Goal: Find specific page/section: Find specific page/section

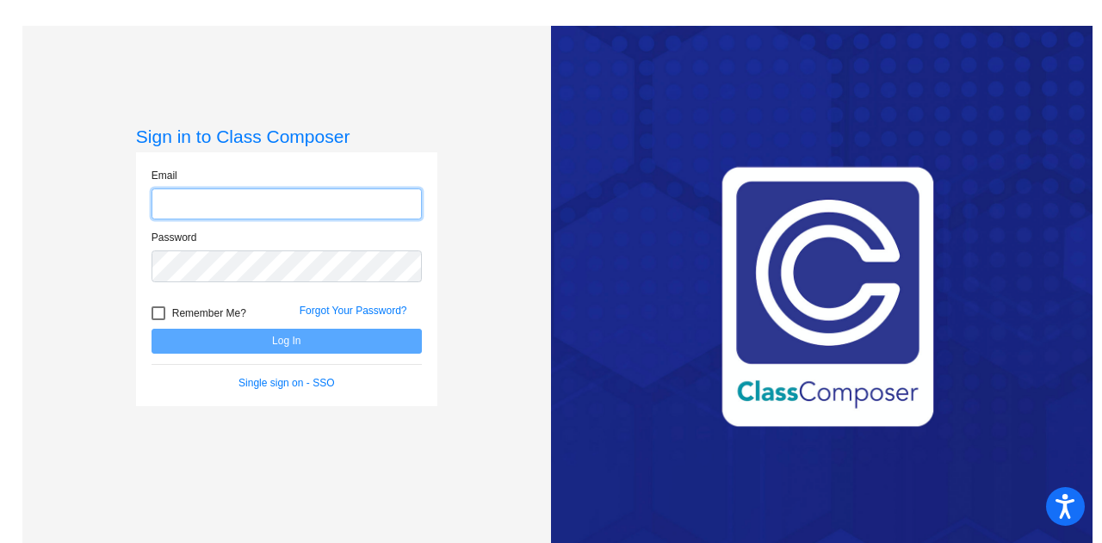
type input "[EMAIL_ADDRESS][PERSON_NAME][DOMAIN_NAME]"
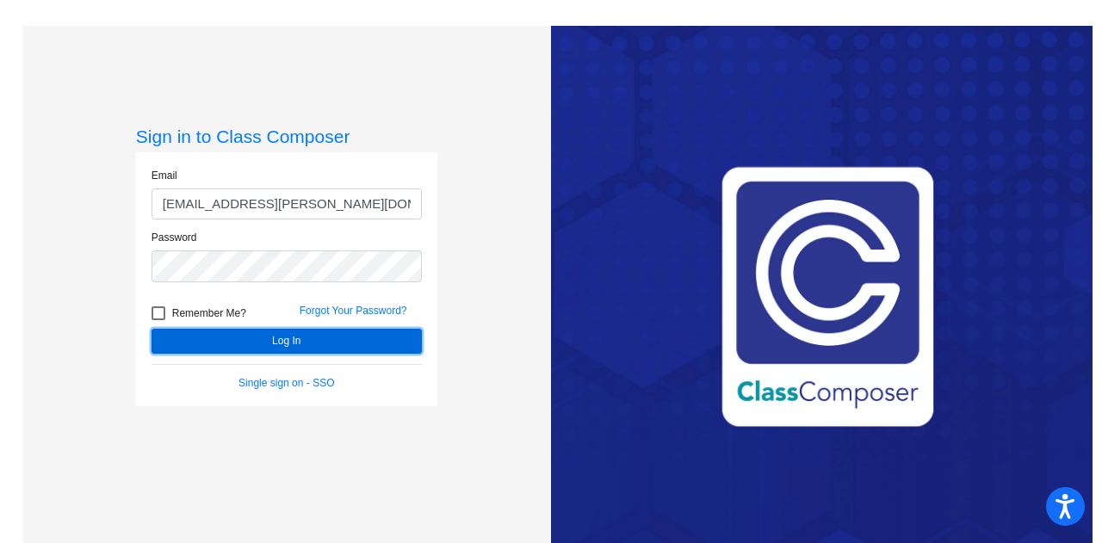
click at [338, 344] on button "Log In" at bounding box center [287, 341] width 270 height 25
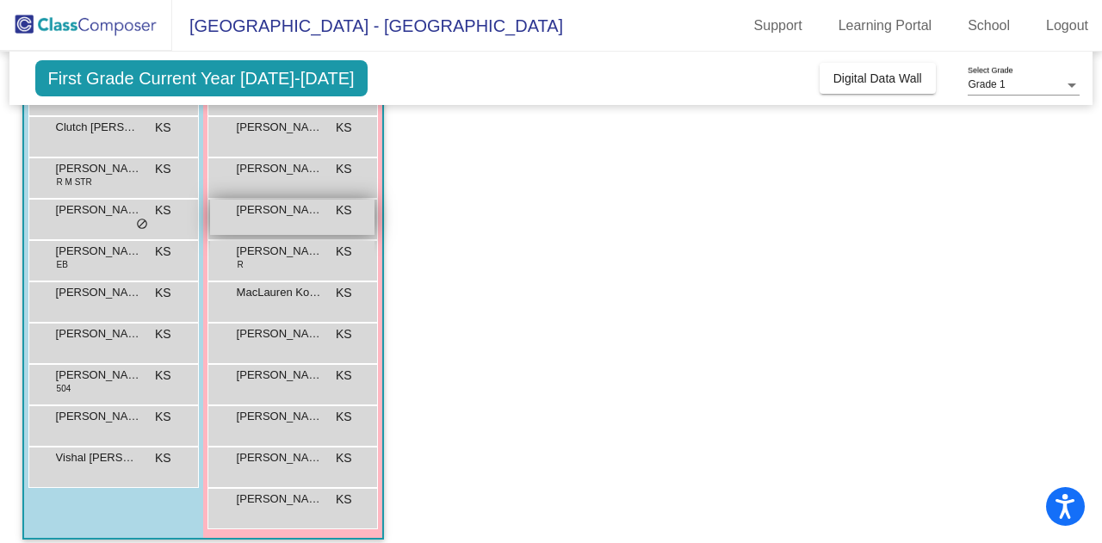
scroll to position [255, 0]
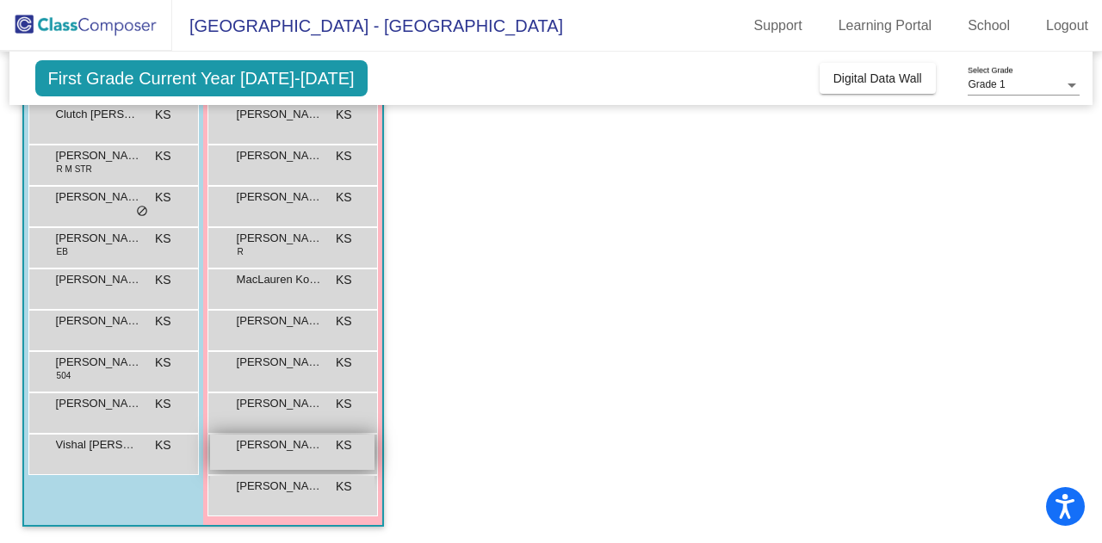
click at [318, 447] on span "[PERSON_NAME]" at bounding box center [280, 445] width 86 height 17
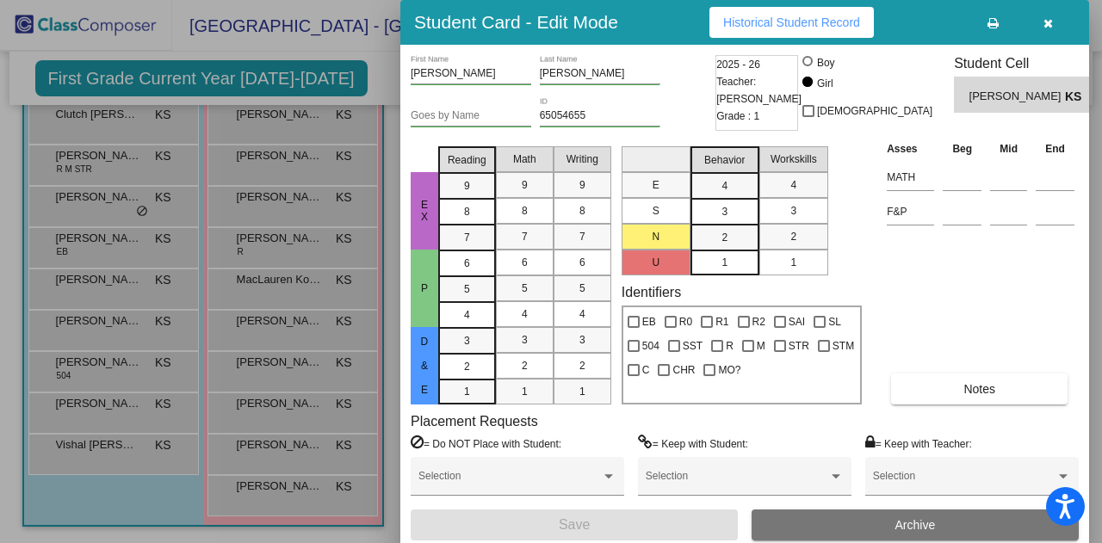
click at [1048, 27] on icon "button" at bounding box center [1048, 23] width 9 height 12
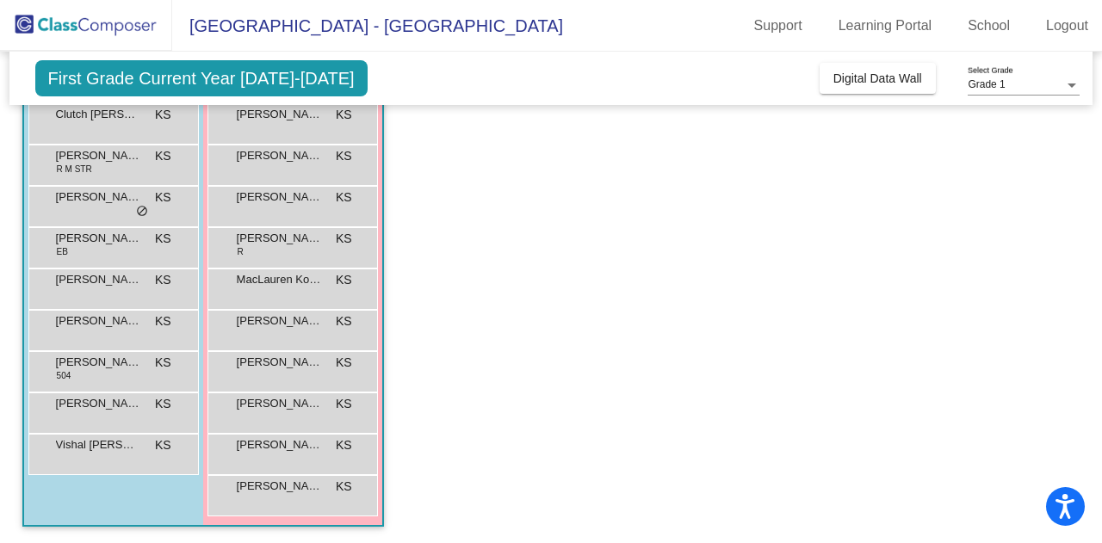
scroll to position [0, 0]
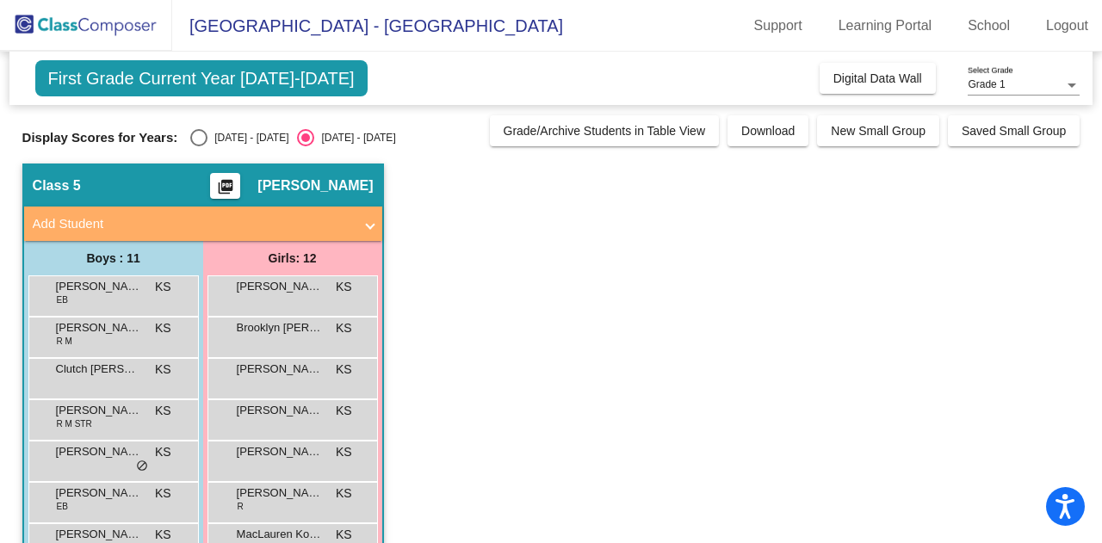
click at [241, 135] on div "[DATE] - [DATE]" at bounding box center [248, 138] width 81 height 16
click at [199, 146] on input "[DATE] - [DATE]" at bounding box center [198, 146] width 1 height 1
radio input "true"
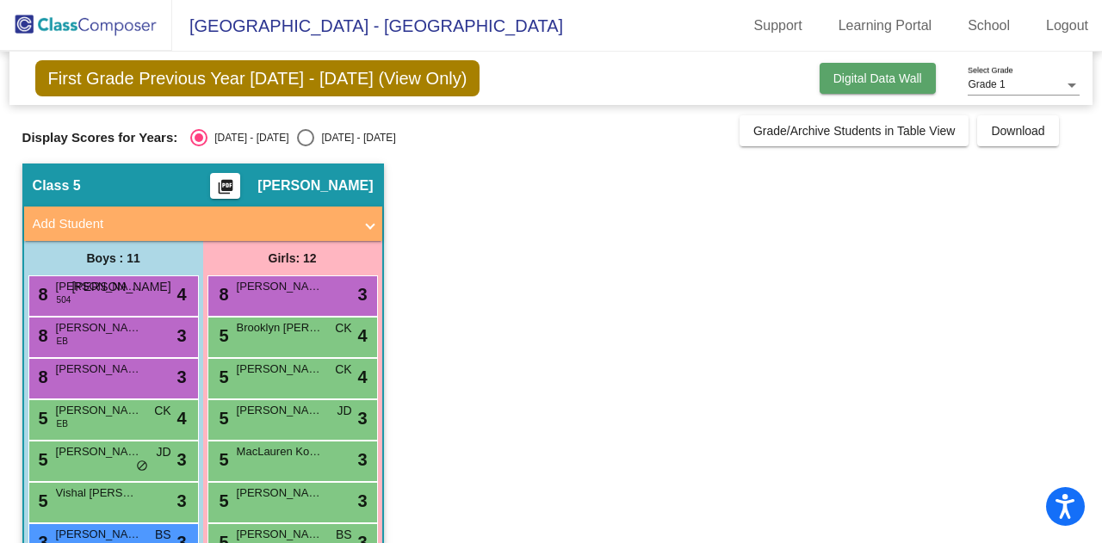
click at [886, 74] on span "Digital Data Wall" at bounding box center [878, 78] width 89 height 14
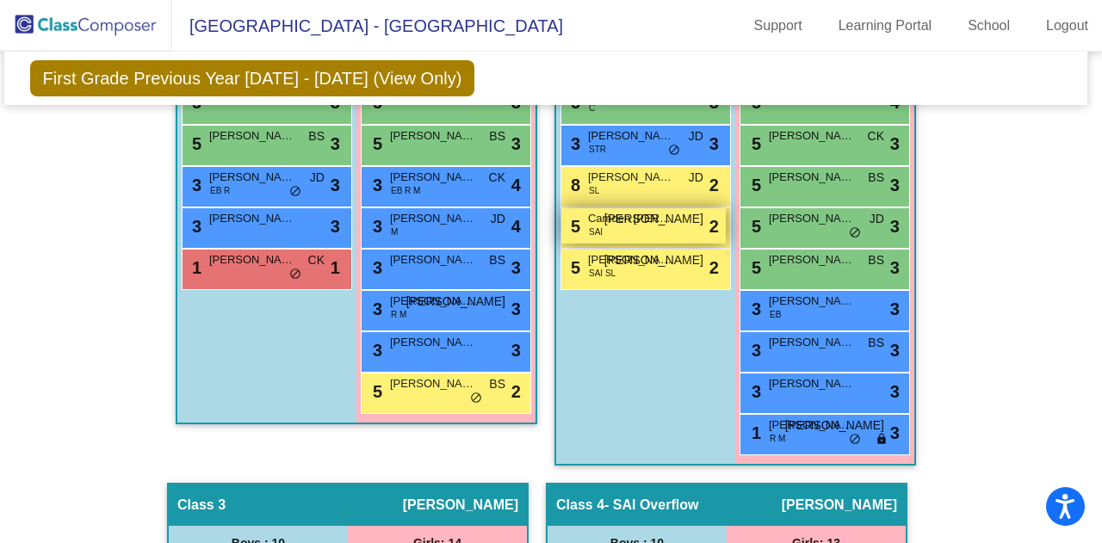
scroll to position [719, 5]
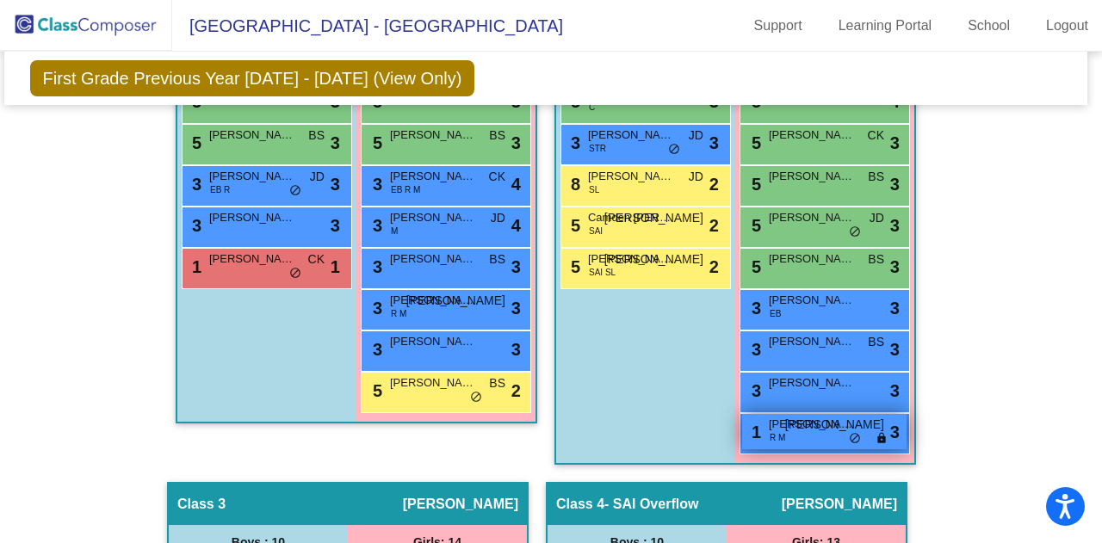
click at [839, 430] on div "1 [PERSON_NAME] [PERSON_NAME] JO lock do_not_disturb_alt 3" at bounding box center [824, 431] width 164 height 35
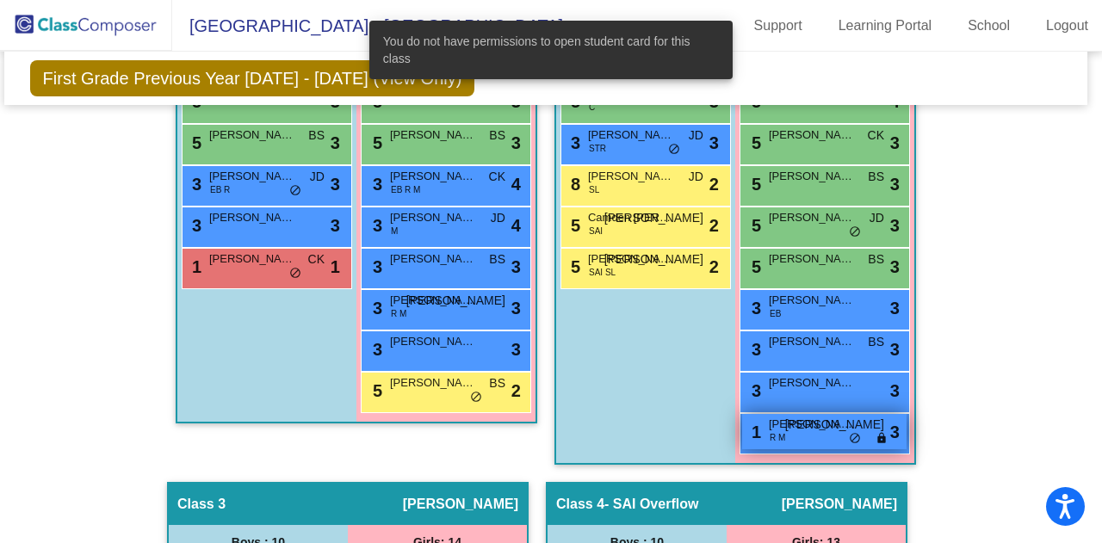
click at [834, 425] on span "[PERSON_NAME]" at bounding box center [812, 424] width 86 height 17
click at [890, 428] on span "3" at bounding box center [894, 432] width 9 height 26
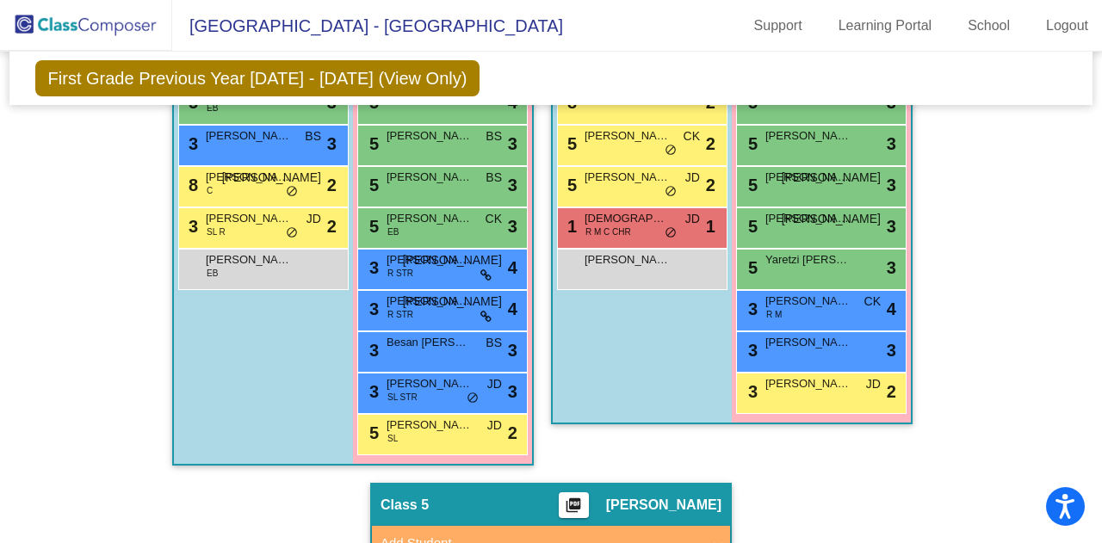
scroll to position [1399, 1]
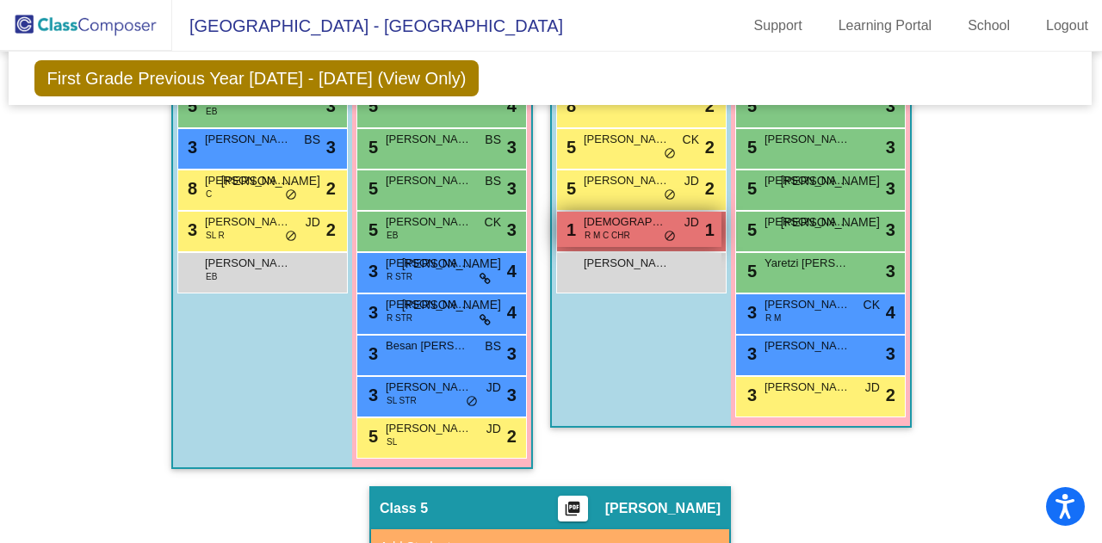
click at [635, 221] on span "[DEMOGRAPHIC_DATA][PERSON_NAME]" at bounding box center [627, 222] width 86 height 17
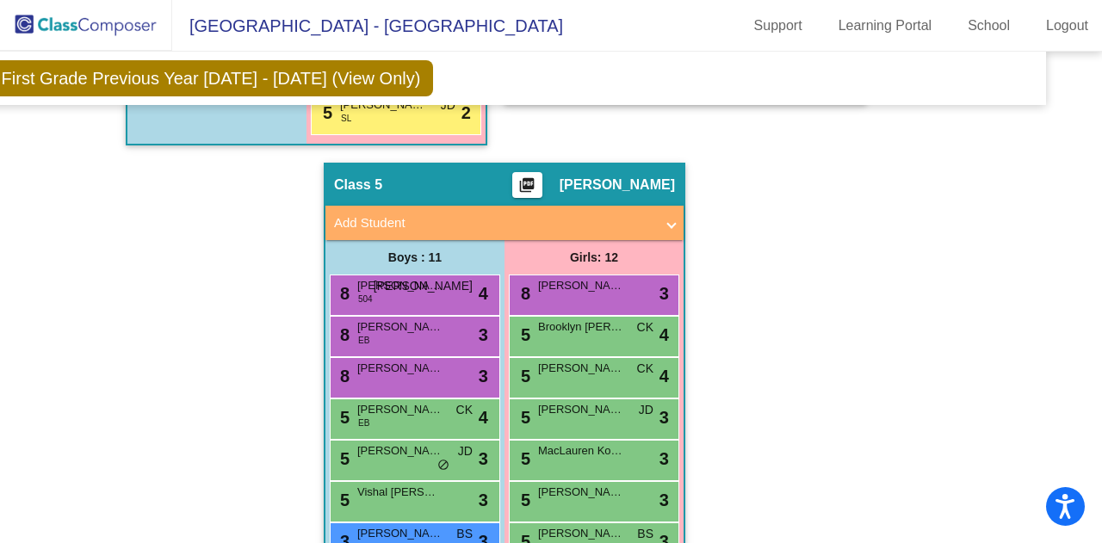
scroll to position [1981, 47]
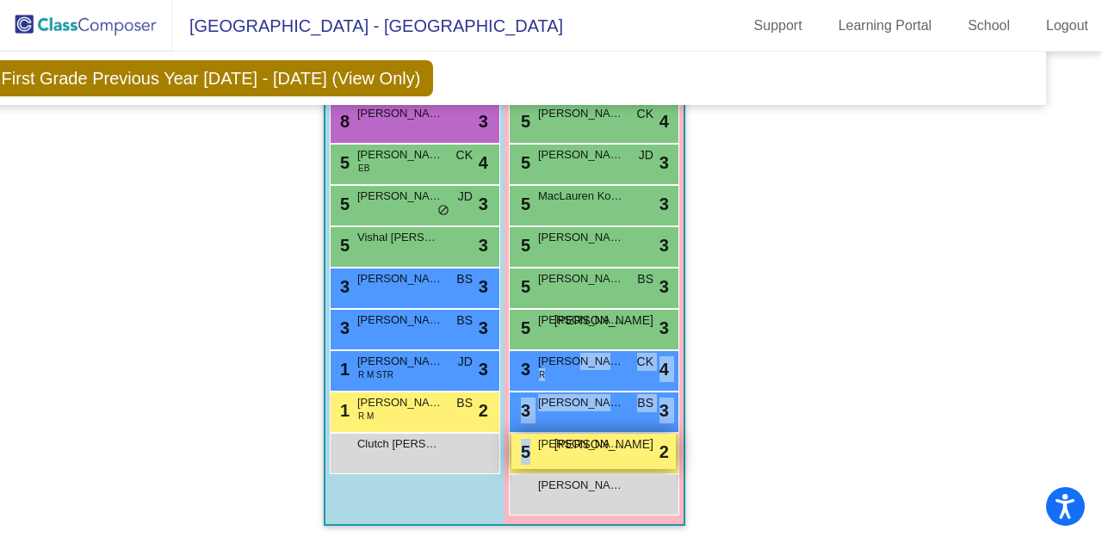
drag, startPoint x: 563, startPoint y: 357, endPoint x: 547, endPoint y: 444, distance: 88.5
click at [547, 444] on div "8 [PERSON_NAME] lock do_not_disturb_alt 3 5 Brooklyn [PERSON_NAME] CK lock do_n…" at bounding box center [594, 268] width 171 height 496
click at [590, 449] on div "5 [PERSON_NAME] Tears [PERSON_NAME] lock do_not_disturb_alt 2" at bounding box center [594, 451] width 164 height 35
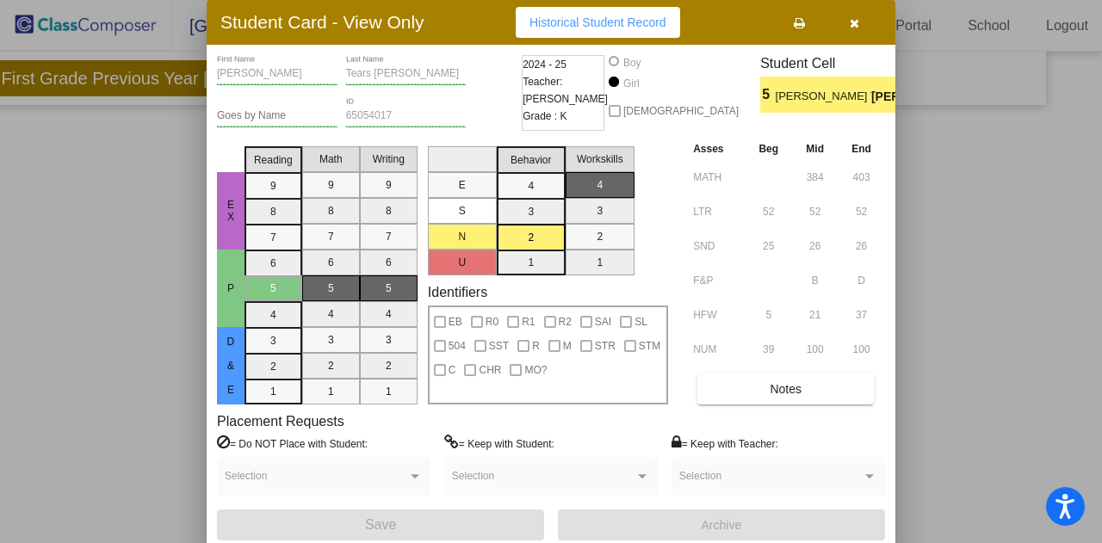
click at [870, 11] on button "button" at bounding box center [854, 22] width 55 height 31
